Goal: Task Accomplishment & Management: Complete application form

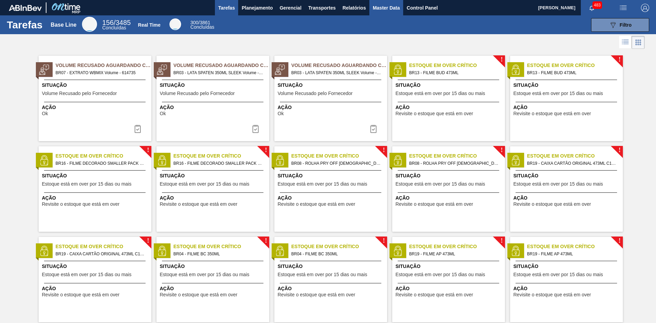
click at [388, 12] on span "Master Data" at bounding box center [386, 8] width 27 height 8
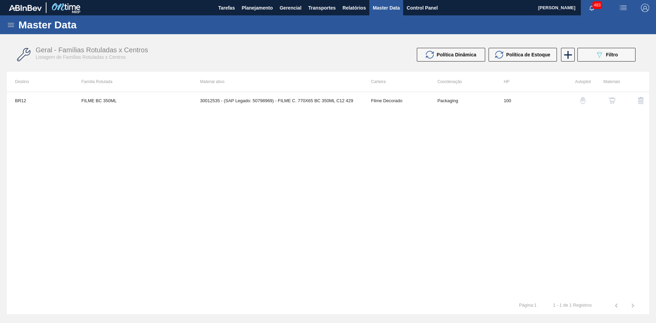
click at [8, 29] on div "Master Data" at bounding box center [328, 24] width 656 height 19
click at [11, 25] on icon at bounding box center [11, 25] width 8 height 8
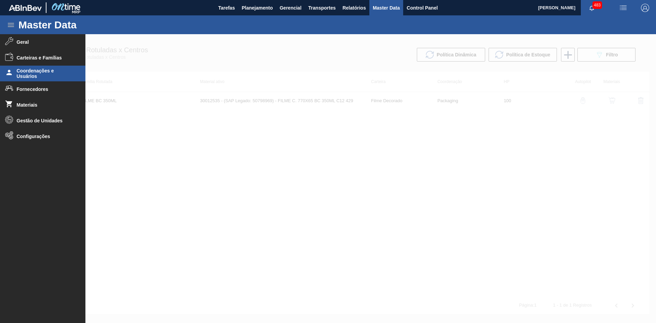
click at [50, 78] on span "Coordenações e Usuários" at bounding box center [45, 73] width 56 height 11
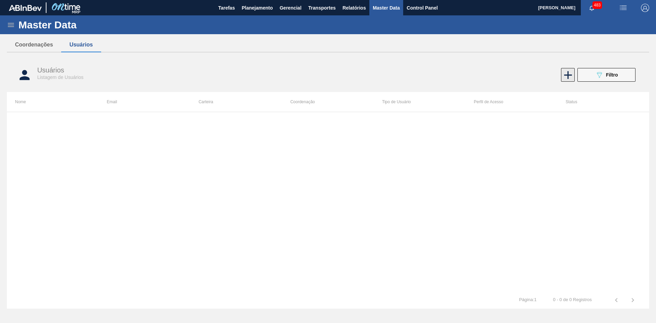
click at [571, 76] on icon at bounding box center [568, 75] width 8 height 8
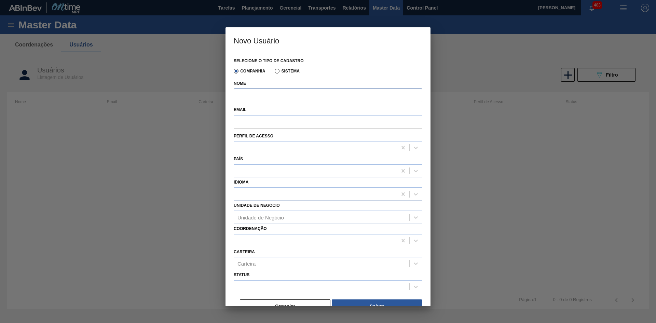
click at [308, 102] on input "Nome" at bounding box center [328, 96] width 189 height 14
type input "[PERSON_NAME]"
click at [288, 120] on input "Email" at bounding box center [328, 122] width 189 height 14
paste input "[EMAIL_ADDRESS][DOMAIN_NAME]"
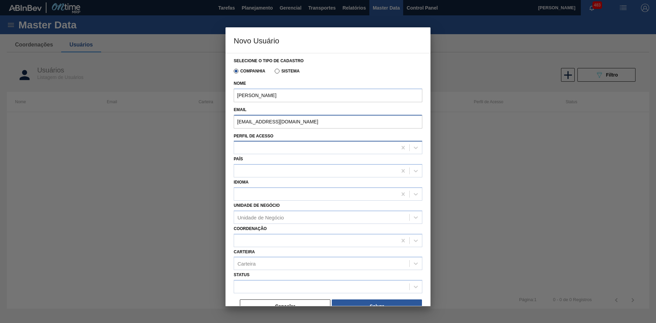
type input "[EMAIL_ADDRESS][DOMAIN_NAME]"
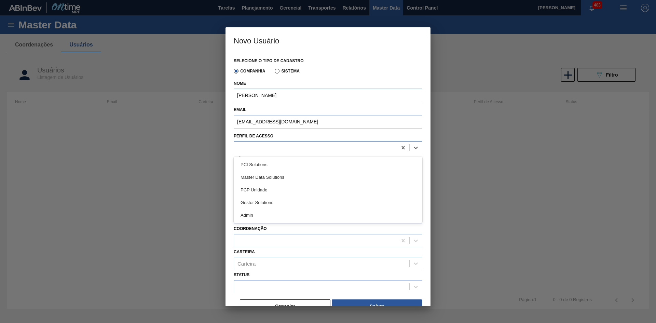
click at [288, 148] on div at bounding box center [315, 148] width 163 height 10
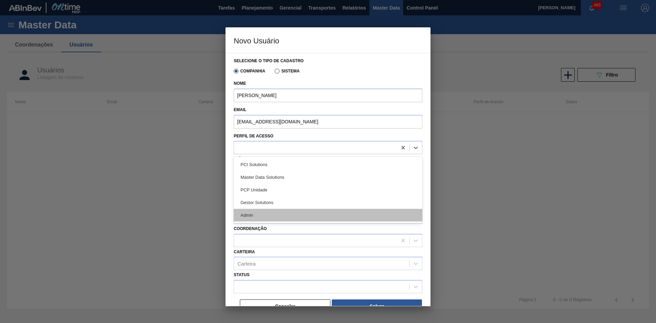
click at [280, 214] on div "Admin" at bounding box center [328, 215] width 189 height 13
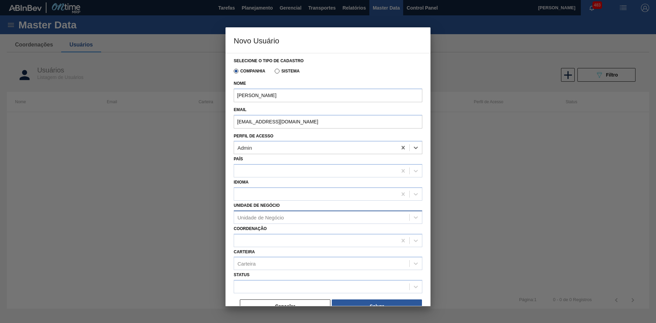
scroll to position [11, 0]
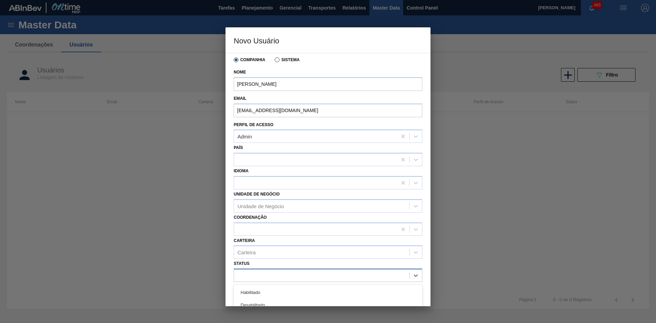
click at [339, 272] on div at bounding box center [321, 276] width 175 height 10
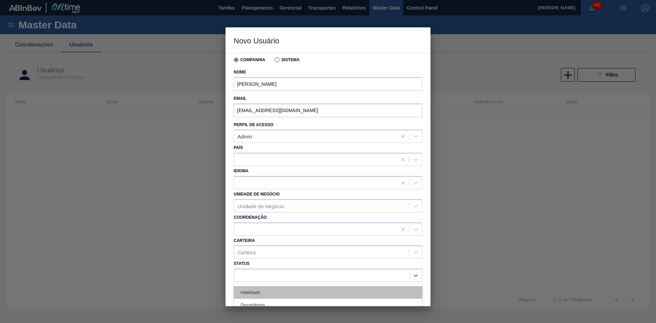
click at [318, 289] on div "Habilitado" at bounding box center [328, 292] width 189 height 13
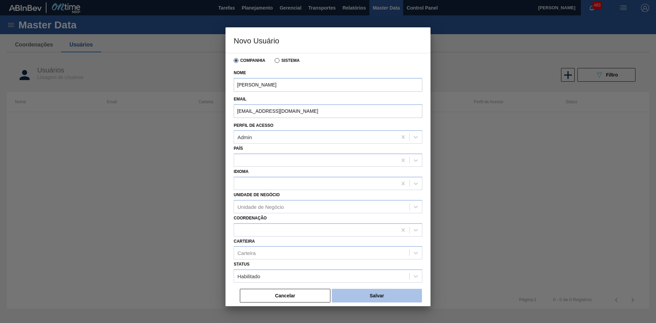
click at [384, 292] on button "Salvar" at bounding box center [377, 296] width 90 height 14
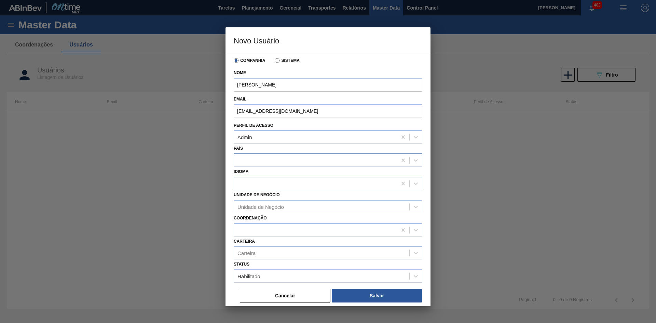
click at [311, 164] on div at bounding box center [315, 161] width 163 height 10
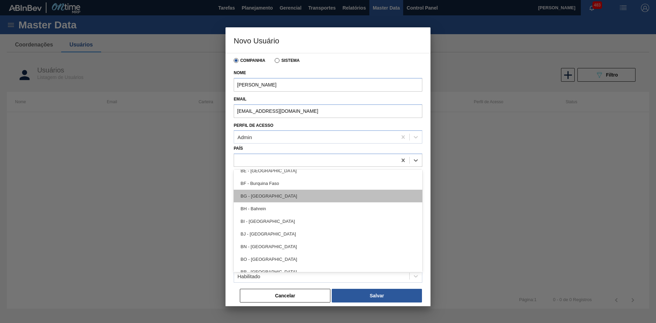
scroll to position [205, 0]
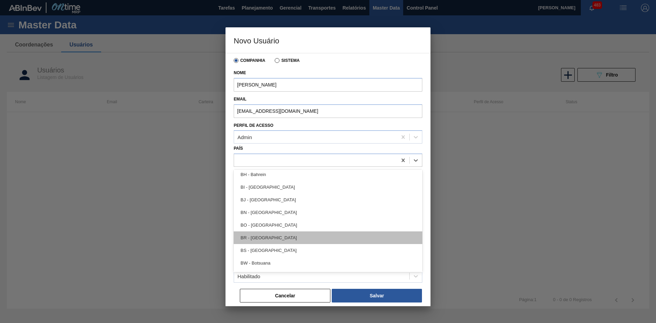
click at [278, 238] on div "BR - [GEOGRAPHIC_DATA]" at bounding box center [328, 237] width 189 height 13
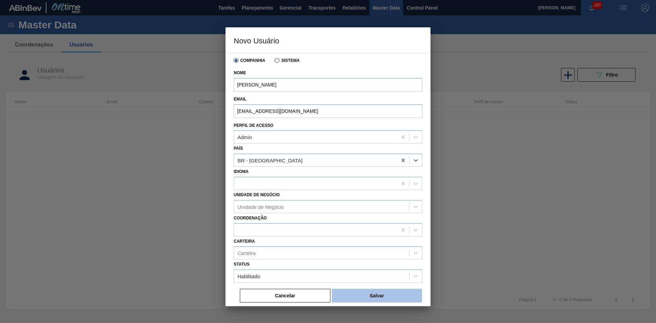
click at [348, 294] on button "Salvar" at bounding box center [377, 296] width 90 height 14
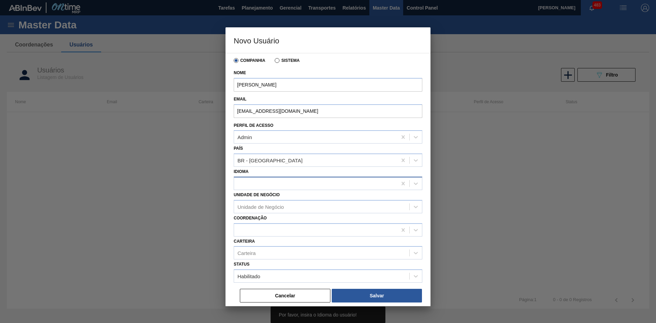
click at [287, 185] on div at bounding box center [315, 183] width 163 height 10
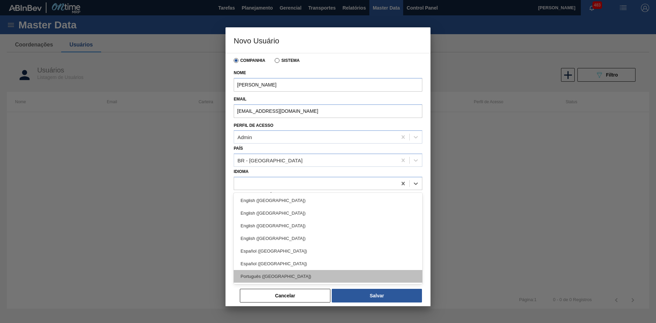
click at [307, 278] on div "Português ([GEOGRAPHIC_DATA])" at bounding box center [328, 276] width 189 height 13
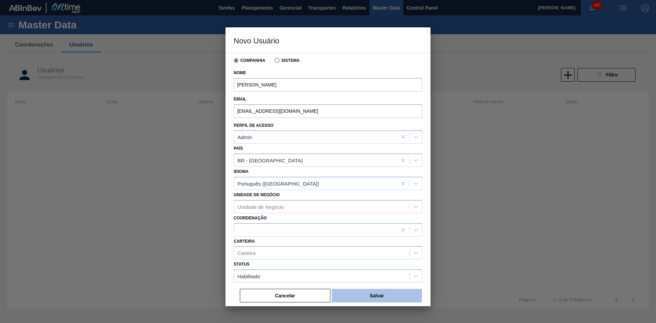
click at [342, 297] on button "Salvar" at bounding box center [377, 296] width 90 height 14
click at [299, 298] on button "Cancelar" at bounding box center [285, 296] width 91 height 14
